Goal: Check status: Check status

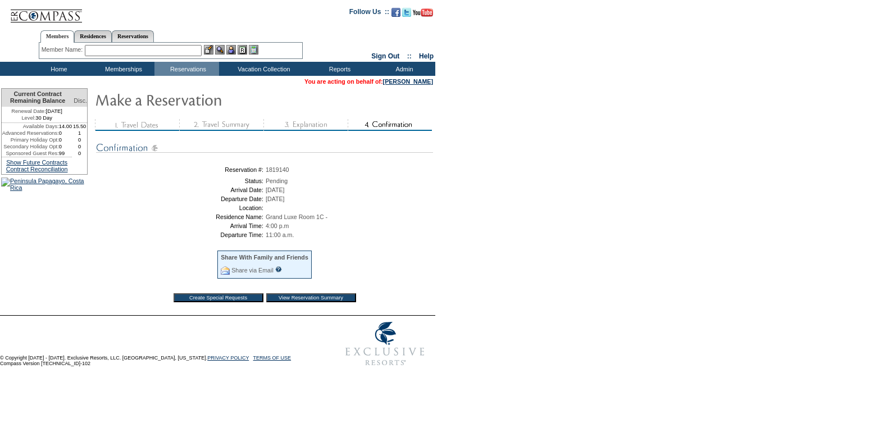
click at [313, 302] on input "View Reservation Summary" at bounding box center [311, 297] width 90 height 9
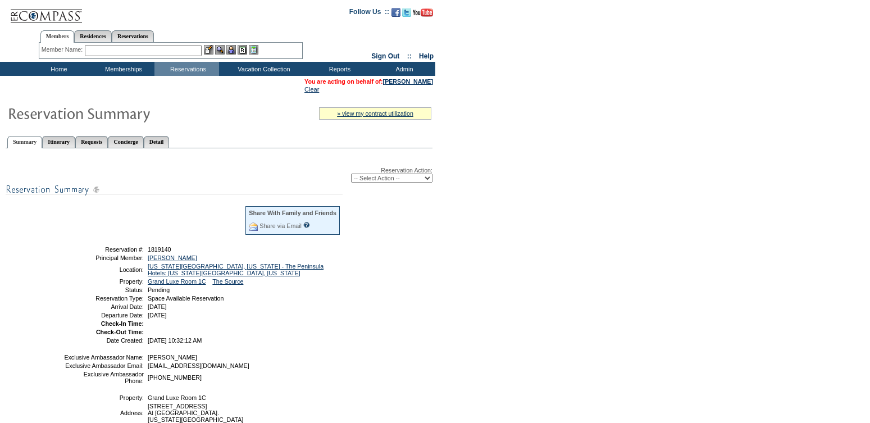
click at [414, 182] on select "-- Select Action -- Modify Reservation Dates Modify Reservation Cost Modify Occ…" at bounding box center [391, 177] width 81 height 9
select select "ConfirmRes"
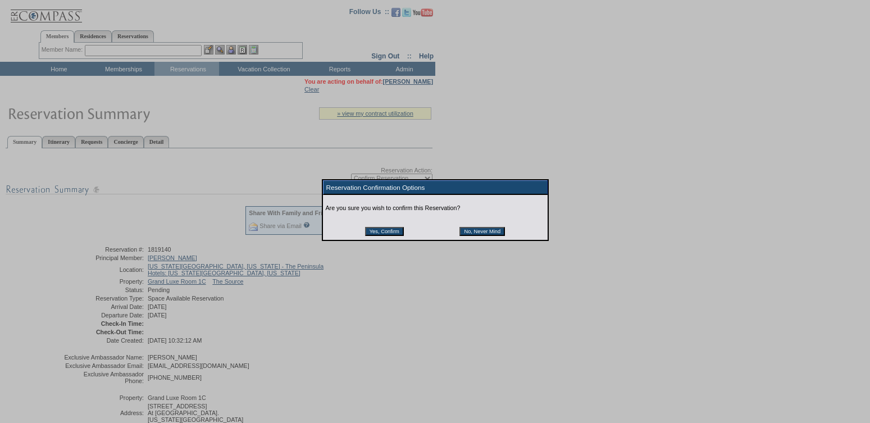
click at [377, 235] on input "Yes, Confirm" at bounding box center [384, 231] width 39 height 9
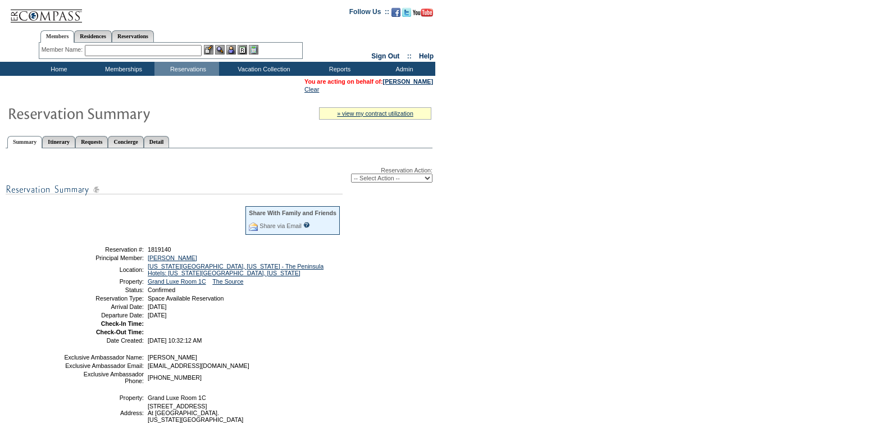
click at [248, 327] on td at bounding box center [242, 323] width 195 height 7
drag, startPoint x: 240, startPoint y: 318, endPoint x: 97, endPoint y: 251, distance: 158.7
click at [97, 251] on tbody "Share With Family and Friends Share via Email Share Reservation Information Ple…" at bounding box center [201, 274] width 277 height 138
copy tbody "Reservation #: 1819140 Principal Member: Herness, David Location: New York City…"
click at [339, 335] on td at bounding box center [242, 331] width 195 height 7
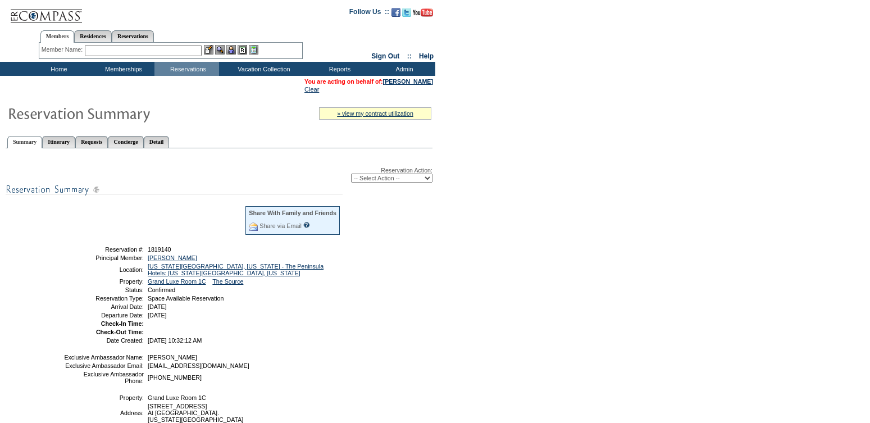
click at [304, 152] on td "Reservation Action: -- Select Action -- Modify Reservation Dates Modify Reserva…" at bounding box center [219, 324] width 427 height 353
click at [225, 108] on td "Hotel Collection" at bounding box center [266, 105] width 88 height 11
